Goal: Task Accomplishment & Management: Use online tool/utility

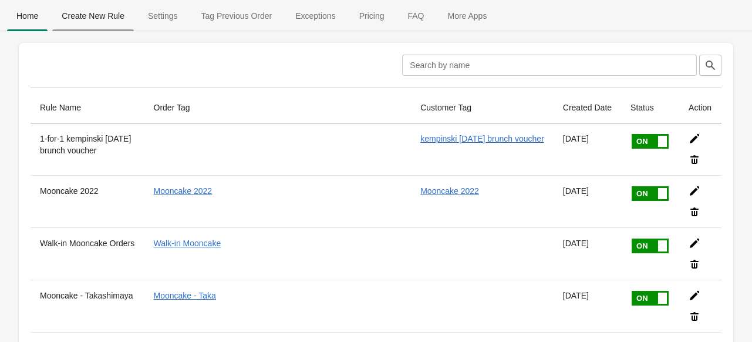
click at [105, 11] on span "Create New Rule" at bounding box center [93, 15] width 82 height 21
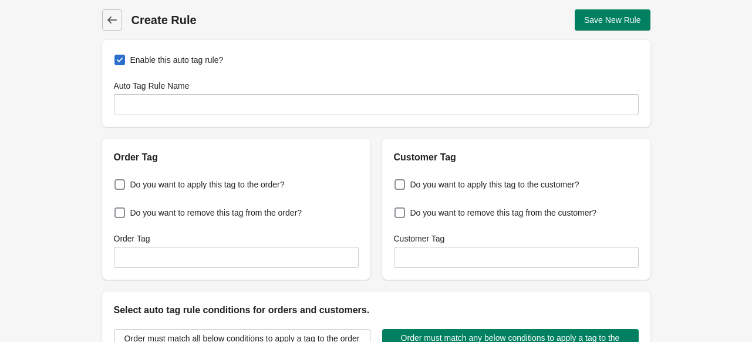
click at [167, 119] on div "Enable this auto tag rule? Auto Tag Rule Name" at bounding box center [376, 83] width 548 height 87
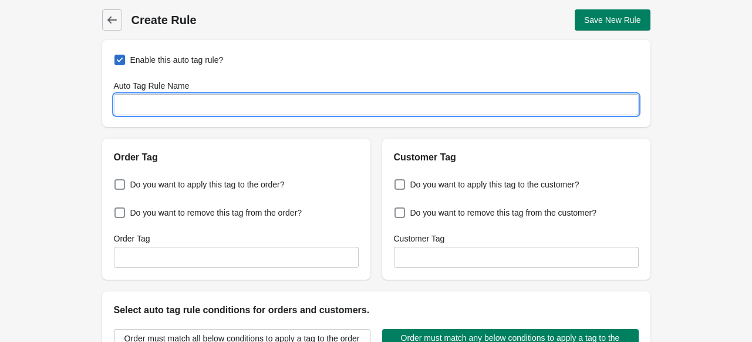
click at [166, 108] on input "Auto Tag Rule Name" at bounding box center [376, 104] width 525 height 21
type input "9.9 Offers 2025"
click at [114, 186] on span at bounding box center [120, 184] width 12 height 12
click at [117, 181] on input "Do you want to apply this tag to the order?" at bounding box center [117, 181] width 1 height 1
checkbox input "true"
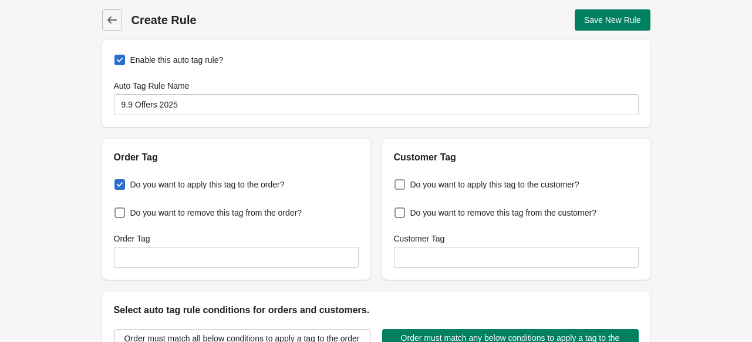
click at [395, 186] on span at bounding box center [400, 184] width 11 height 11
click at [397, 181] on input "Do you want to apply this tag to the customer?" at bounding box center [397, 181] width 1 height 1
checkbox input "true"
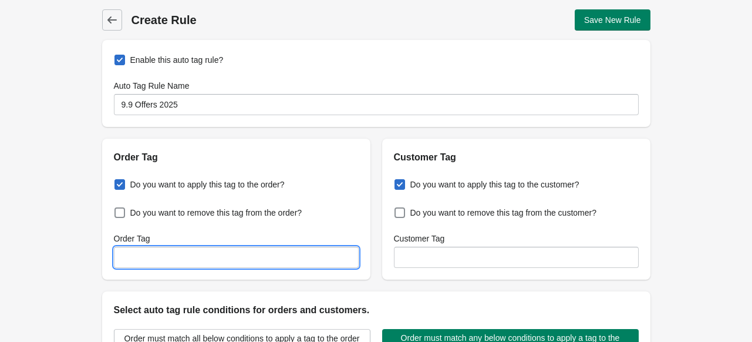
click at [300, 257] on input "Order Tag" at bounding box center [236, 257] width 245 height 21
paste input "9.9 Offers 2025"
type input "9.9 Offers 2025"
click at [438, 269] on div "Do you want to apply this tag to the customer? Do you want to remove this tag f…" at bounding box center [516, 221] width 268 height 115
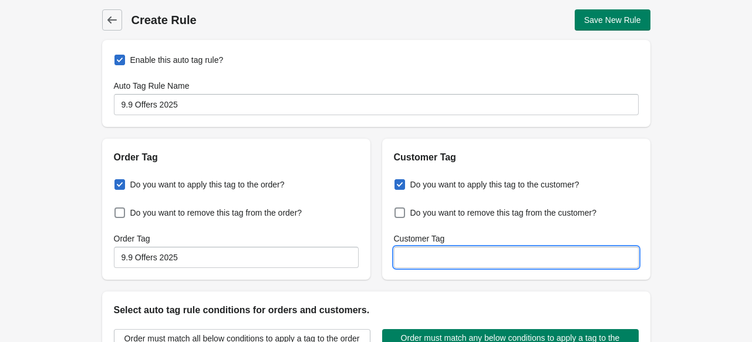
click at [440, 258] on input "Customer Tag" at bounding box center [516, 257] width 245 height 21
paste input "9.9 Offers 2025"
type input "9.9 Offers 2025"
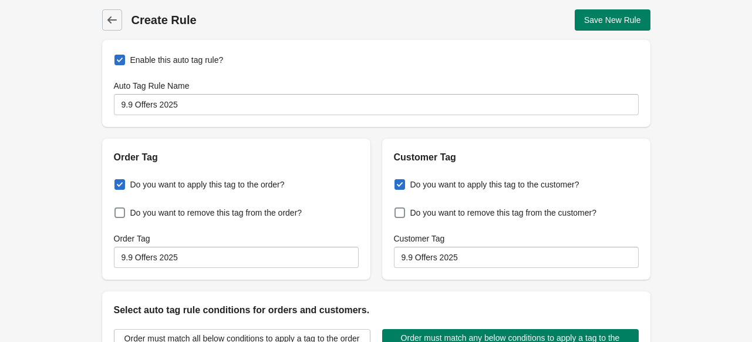
click at [65, 251] on div "Back Create Rule Save New Rule Enable this auto tag rule? Auto Tag Rule Name 9.…" at bounding box center [376, 284] width 752 height 569
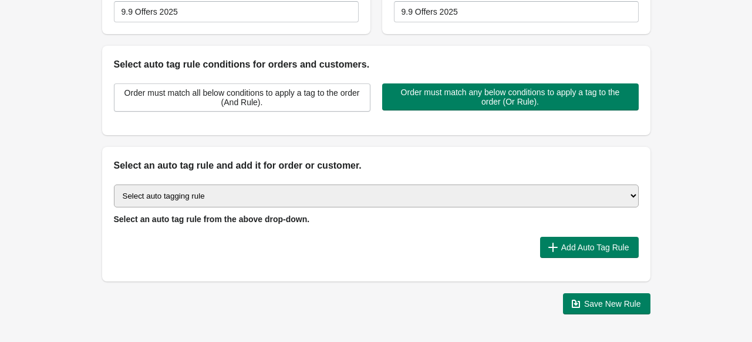
scroll to position [249, 0]
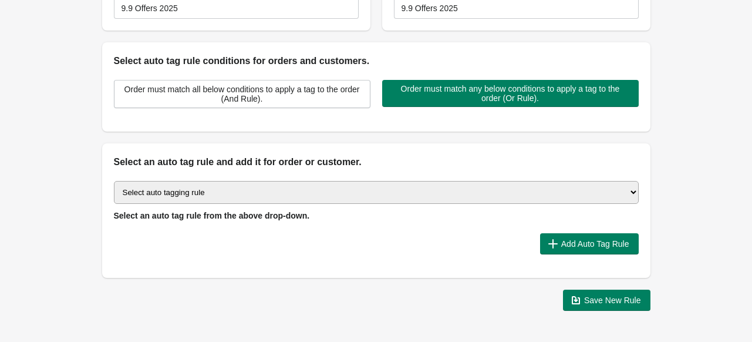
click at [433, 192] on select "Select auto tagging rule Tag by order amount Tag based on the order count (Volu…" at bounding box center [376, 192] width 525 height 23
select select "2"
click at [114, 181] on select "Select auto tagging rule Tag by order amount Tag based on the order count (Volu…" at bounding box center [376, 192] width 525 height 23
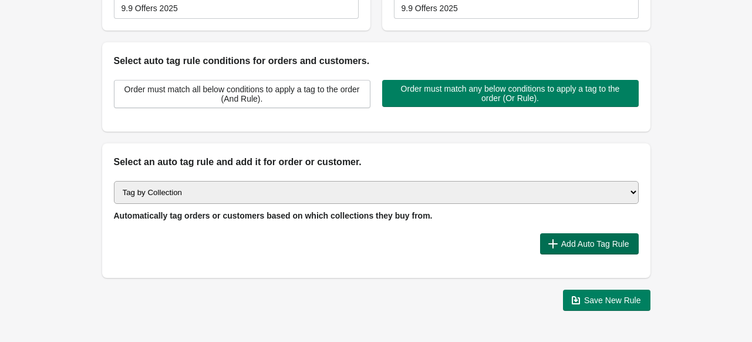
click at [601, 245] on span "Add Auto Tag Rule" at bounding box center [595, 243] width 68 height 9
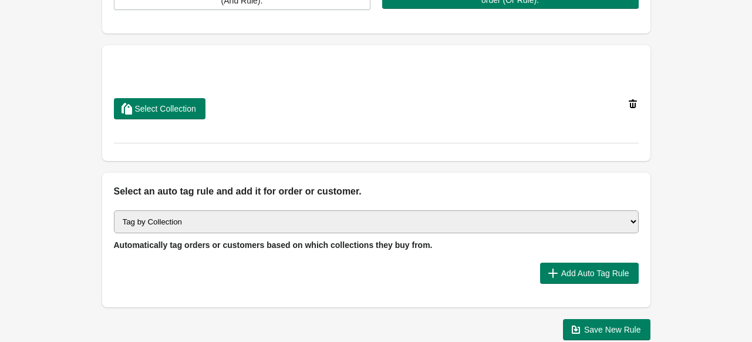
scroll to position [352, 0]
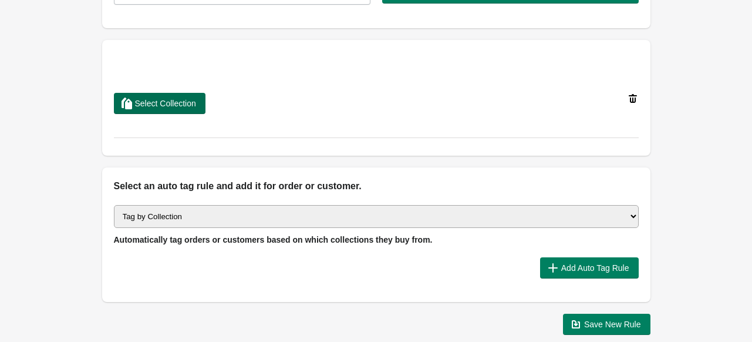
click at [163, 97] on span "Select Collection" at bounding box center [159, 103] width 73 height 12
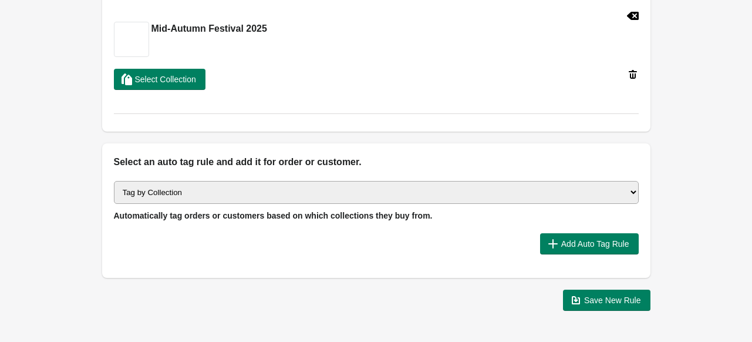
scroll to position [427, 0]
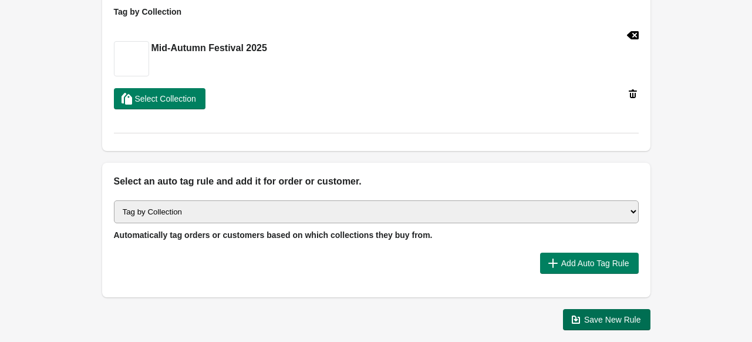
click at [597, 324] on span "Save New Rule" at bounding box center [606, 320] width 69 height 12
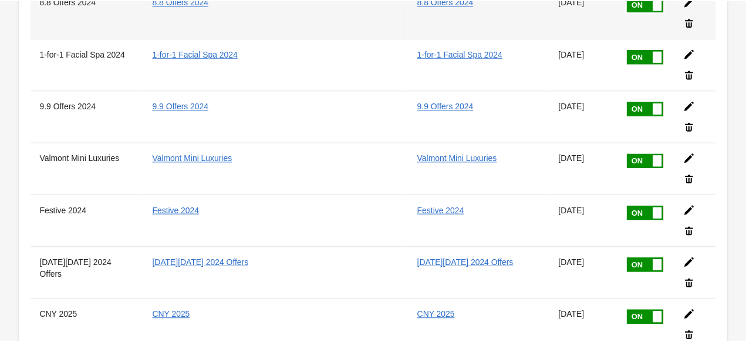
scroll to position [2607, 0]
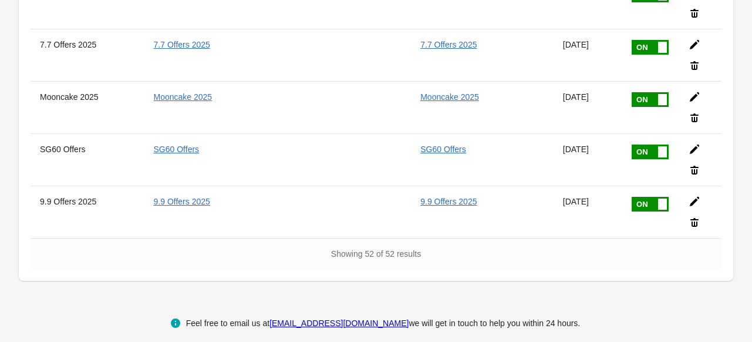
click at [65, 246] on div "Showing 52 of 52 results" at bounding box center [376, 253] width 691 height 31
